Goal: Task Accomplishment & Management: Complete application form

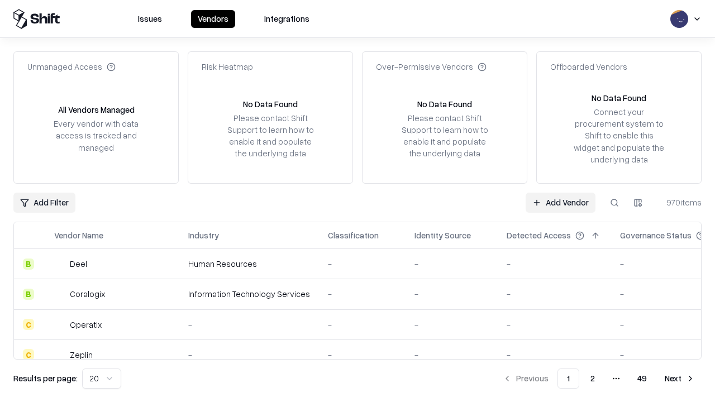
click at [560, 202] on link "Add Vendor" at bounding box center [561, 203] width 70 height 20
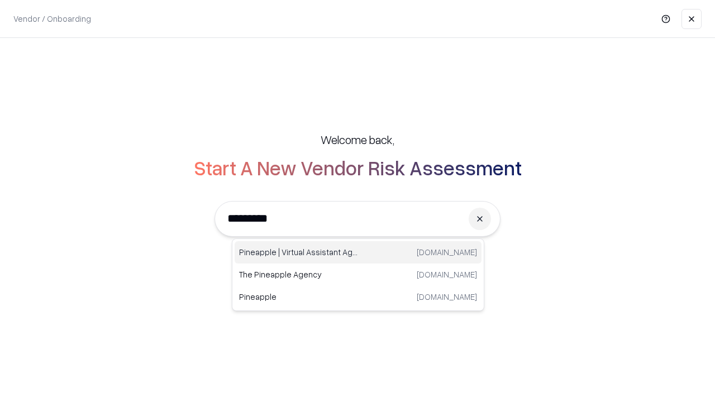
click at [358, 253] on div "Pineapple | Virtual Assistant Agency [DOMAIN_NAME]" at bounding box center [358, 252] width 247 height 22
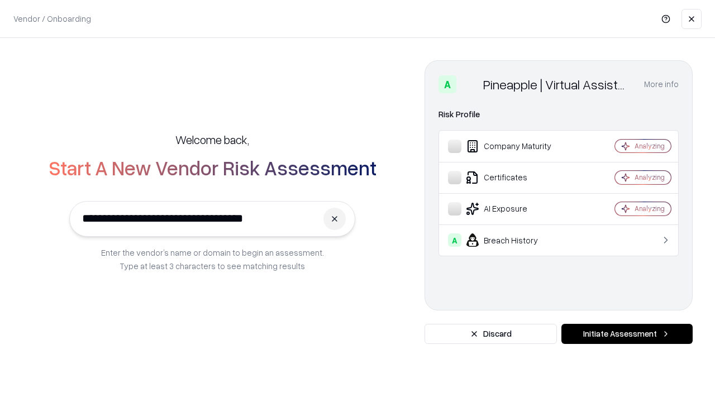
type input "**********"
click at [627, 334] on button "Initiate Assessment" at bounding box center [627, 334] width 131 height 20
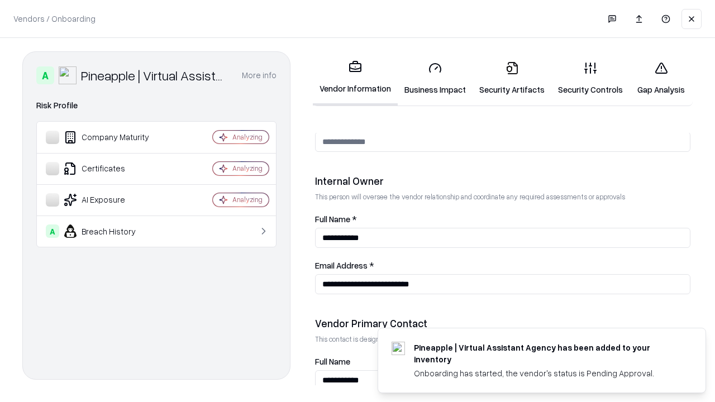
scroll to position [579, 0]
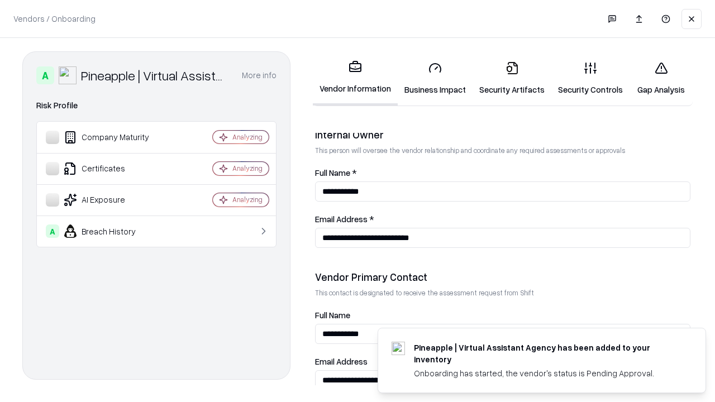
click at [435, 78] on link "Business Impact" at bounding box center [435, 79] width 75 height 52
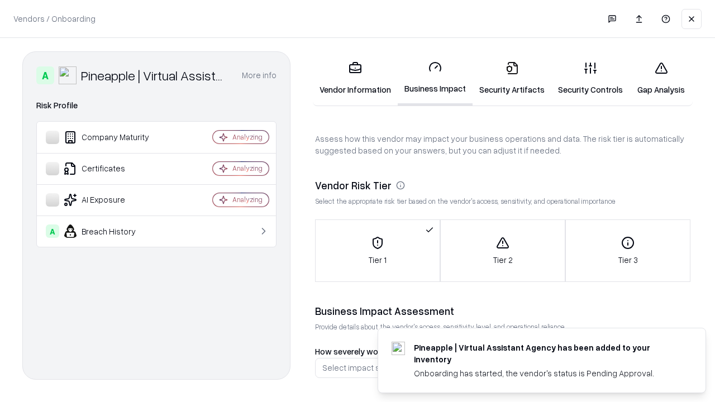
click at [512, 78] on link "Security Artifacts" at bounding box center [512, 79] width 79 height 52
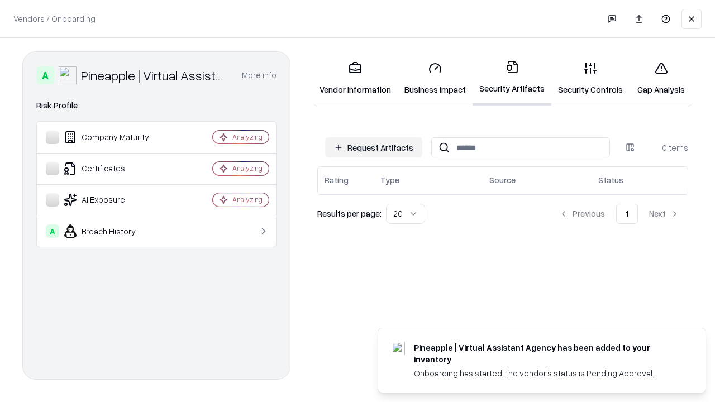
click at [374, 148] on button "Request Artifacts" at bounding box center [373, 147] width 97 height 20
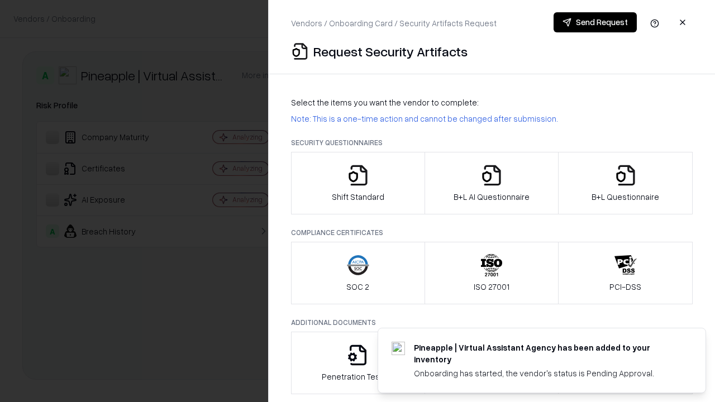
click at [358, 183] on icon "button" at bounding box center [358, 175] width 22 height 22
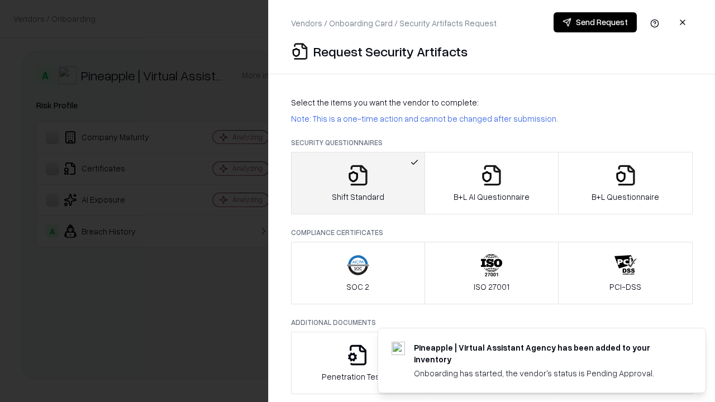
click at [595, 22] on button "Send Request" at bounding box center [595, 22] width 83 height 20
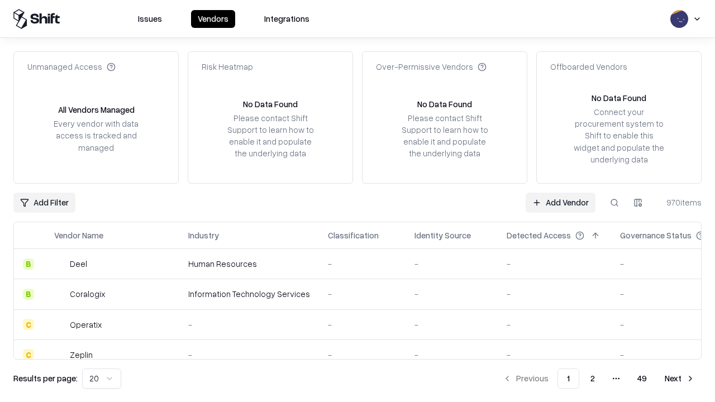
click at [615, 202] on button at bounding box center [615, 203] width 20 height 20
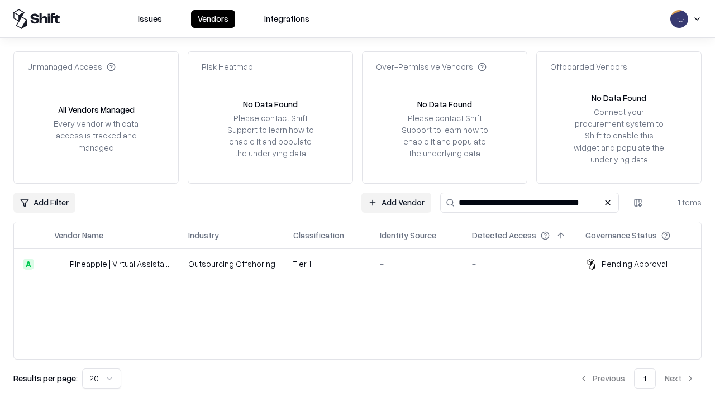
type input "**********"
click at [364, 264] on td "Tier 1" at bounding box center [327, 264] width 87 height 30
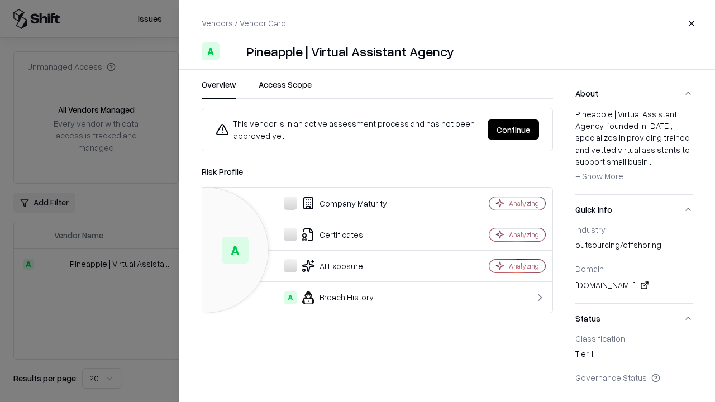
click at [514, 130] on button "Continue" at bounding box center [513, 130] width 51 height 20
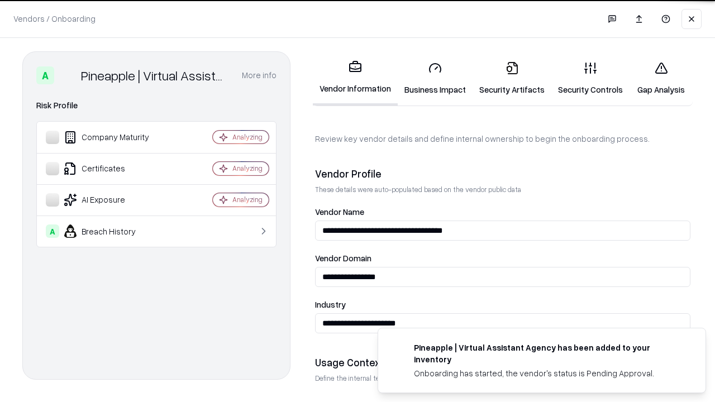
click at [512, 78] on link "Security Artifacts" at bounding box center [512, 79] width 79 height 52
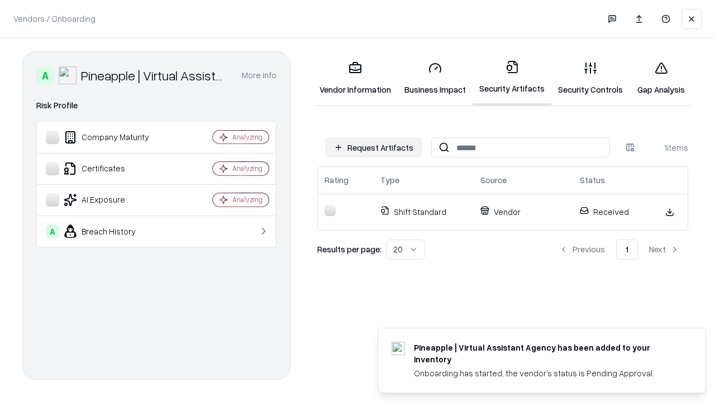
click at [661, 78] on link "Gap Analysis" at bounding box center [661, 79] width 63 height 52
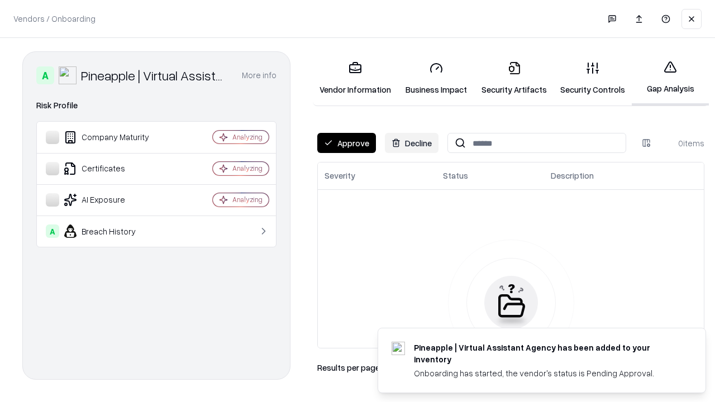
click at [346, 143] on button "Approve" at bounding box center [346, 143] width 59 height 20
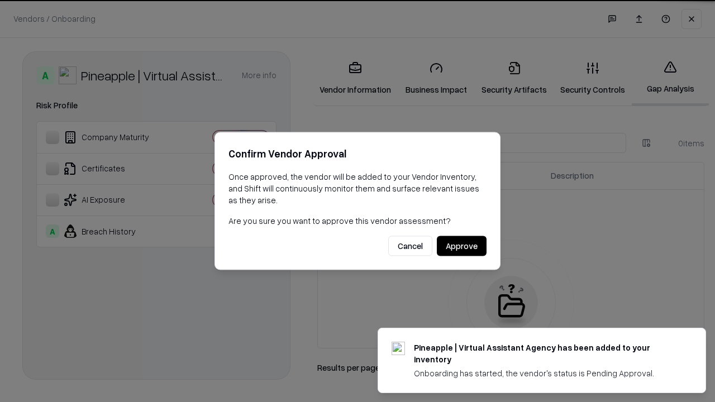
click at [462, 246] on button "Approve" at bounding box center [462, 246] width 50 height 20
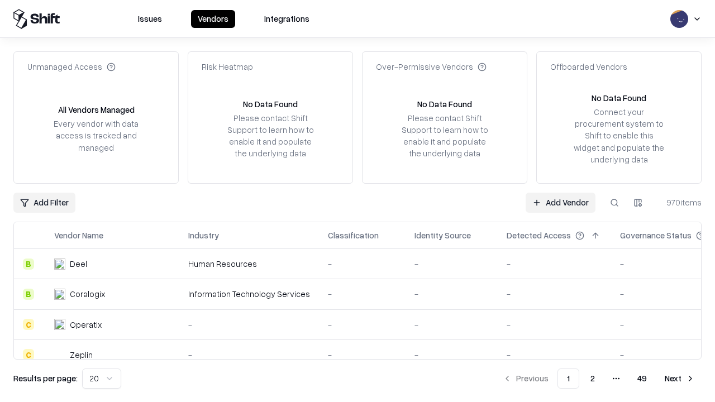
type input "**********"
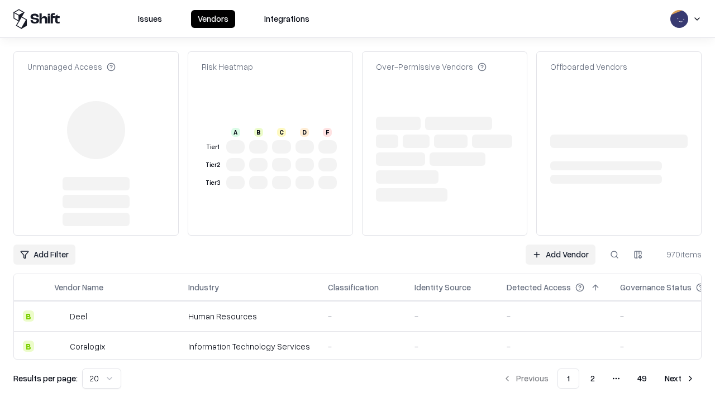
click at [560, 245] on link "Add Vendor" at bounding box center [561, 255] width 70 height 20
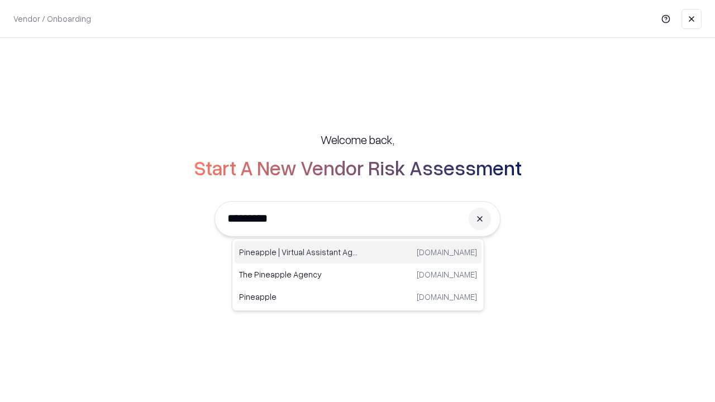
click at [358, 253] on div "Pineapple | Virtual Assistant Agency [DOMAIN_NAME]" at bounding box center [358, 252] width 247 height 22
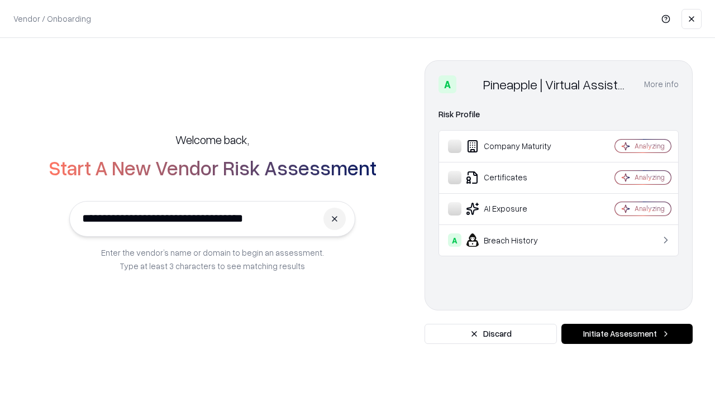
type input "**********"
click at [627, 334] on button "Initiate Assessment" at bounding box center [627, 334] width 131 height 20
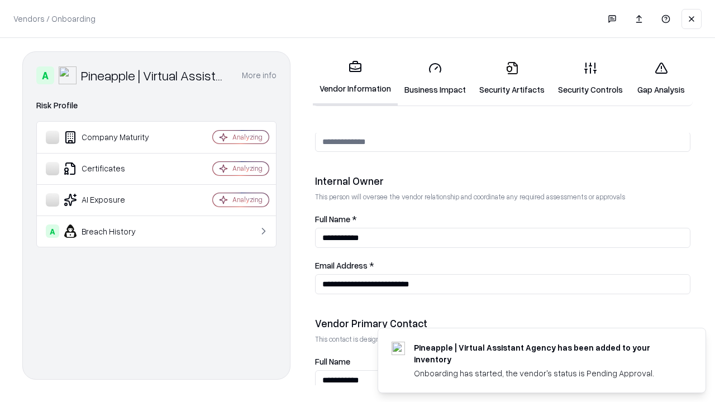
scroll to position [579, 0]
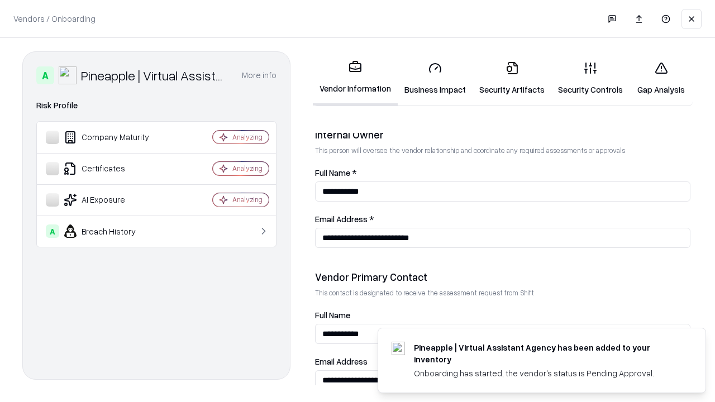
click at [661, 78] on link "Gap Analysis" at bounding box center [661, 79] width 63 height 52
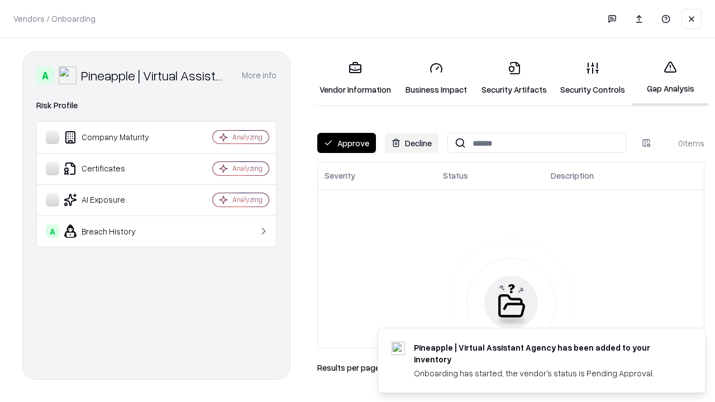
click at [346, 143] on button "Approve" at bounding box center [346, 143] width 59 height 20
